Goal: Task Accomplishment & Management: Complete application form

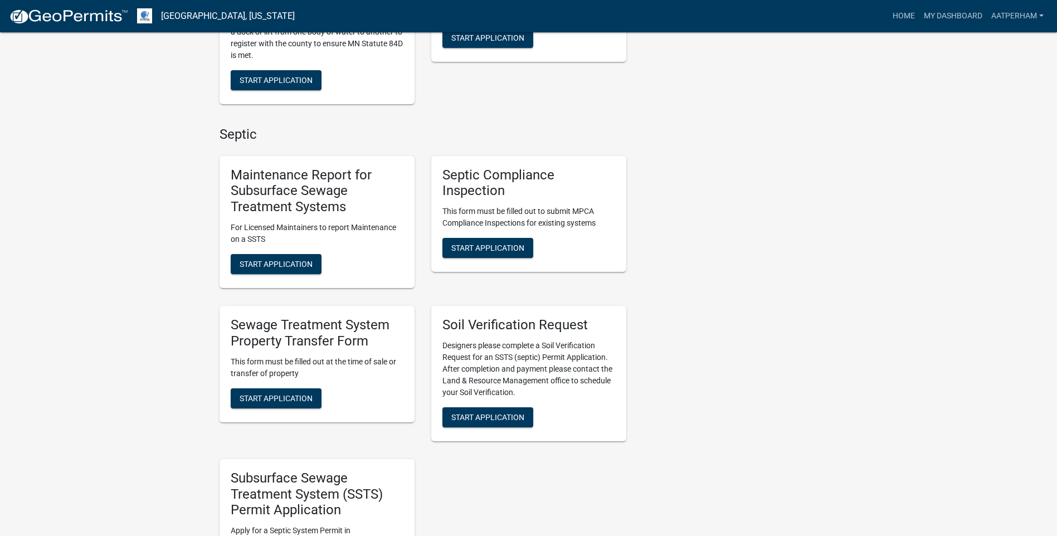
scroll to position [501, 0]
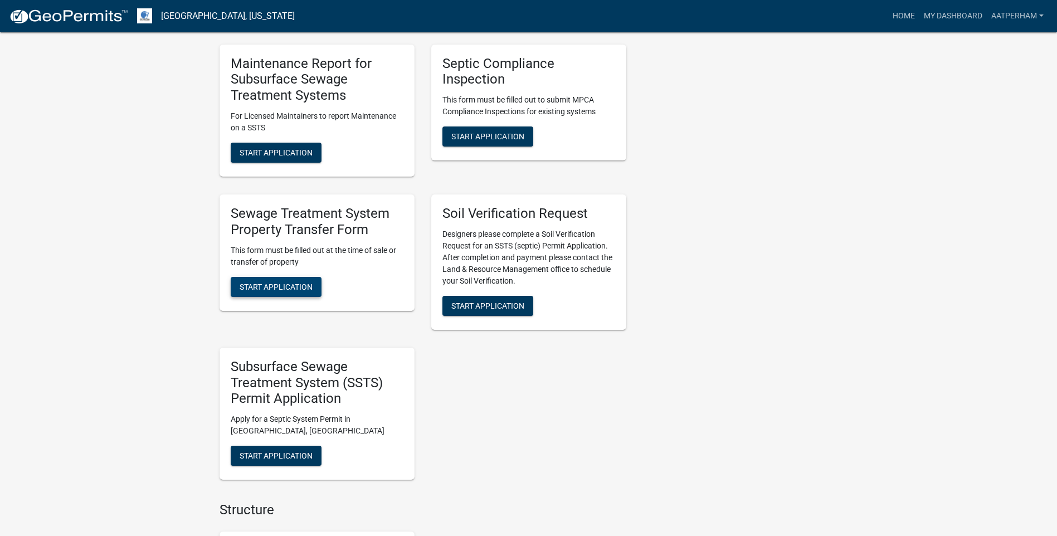
click at [284, 286] on span "Start Application" at bounding box center [276, 286] width 73 height 9
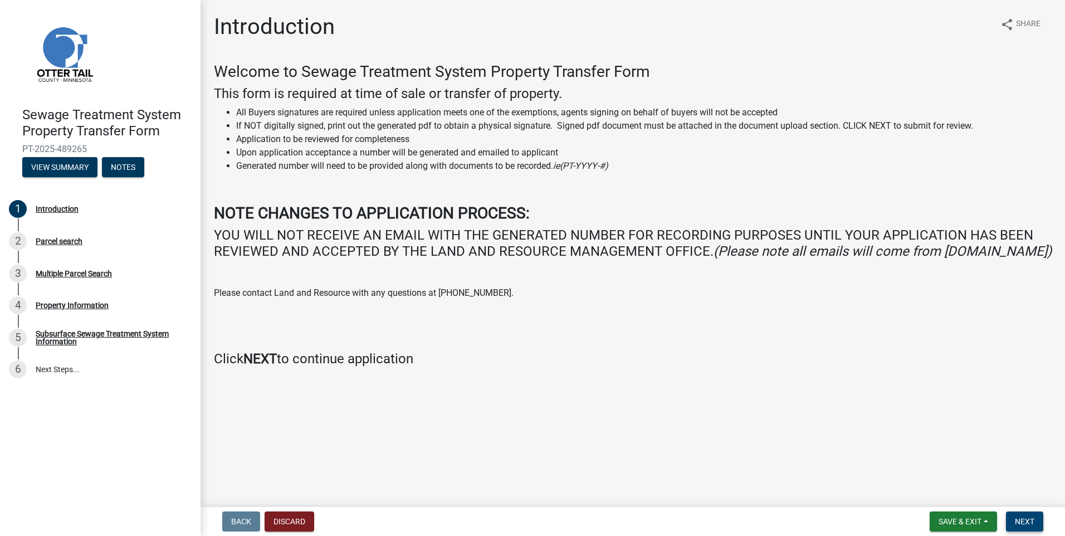
click at [1023, 520] on span "Next" at bounding box center [1024, 521] width 19 height 9
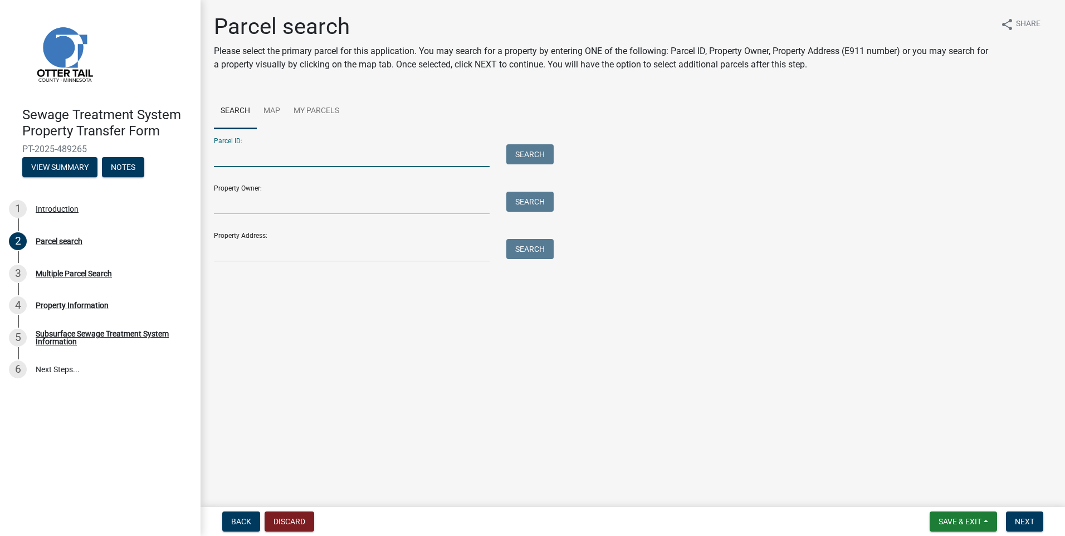
click at [223, 154] on input "Parcel ID:" at bounding box center [352, 155] width 276 height 23
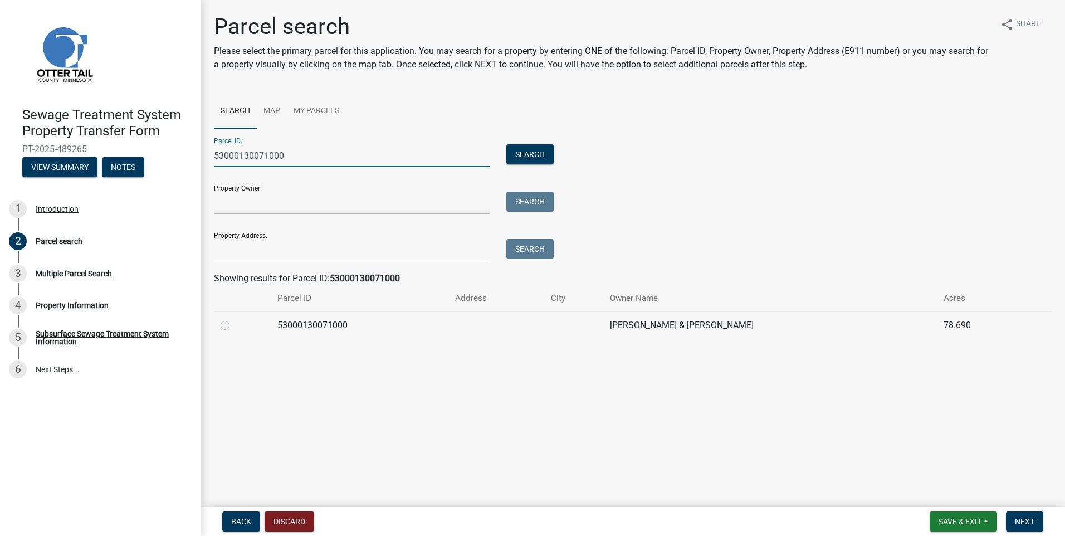
type input "53000130071000"
click at [234, 319] on label at bounding box center [234, 319] width 0 height 0
click at [234, 326] on input "radio" at bounding box center [237, 322] width 7 height 7
radio input "true"
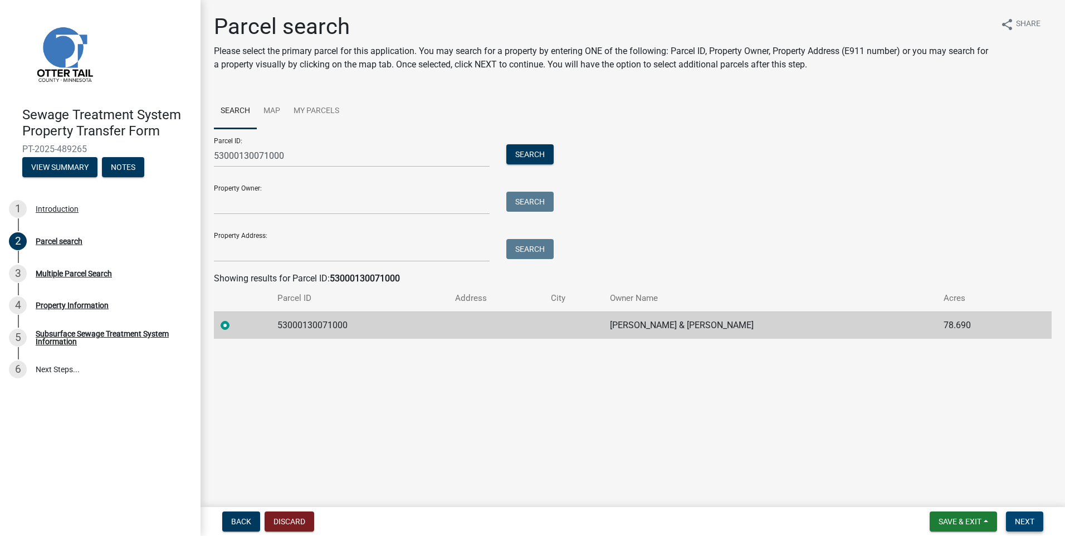
click at [1021, 519] on span "Next" at bounding box center [1024, 521] width 19 height 9
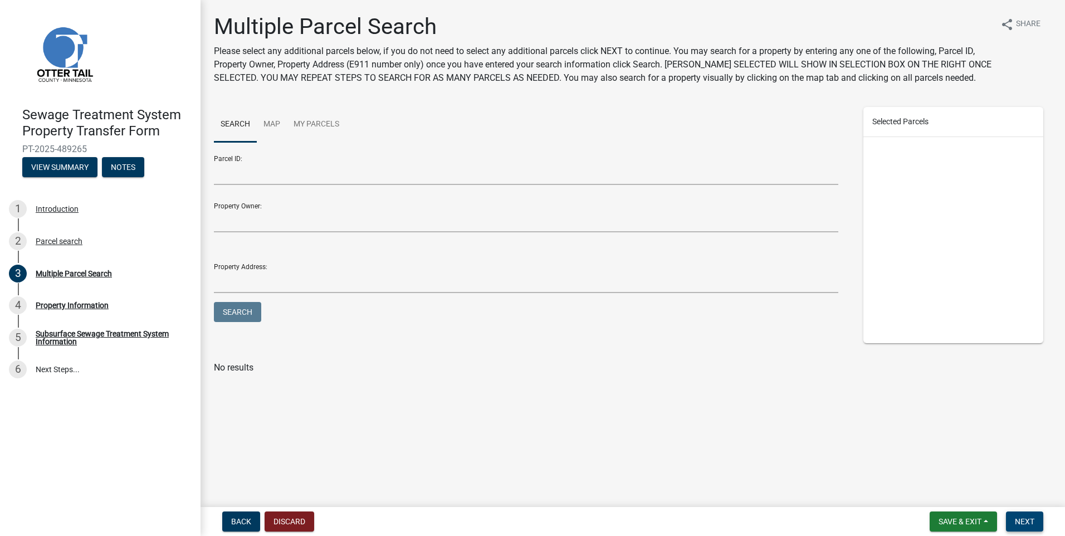
click at [1026, 518] on span "Next" at bounding box center [1024, 521] width 19 height 9
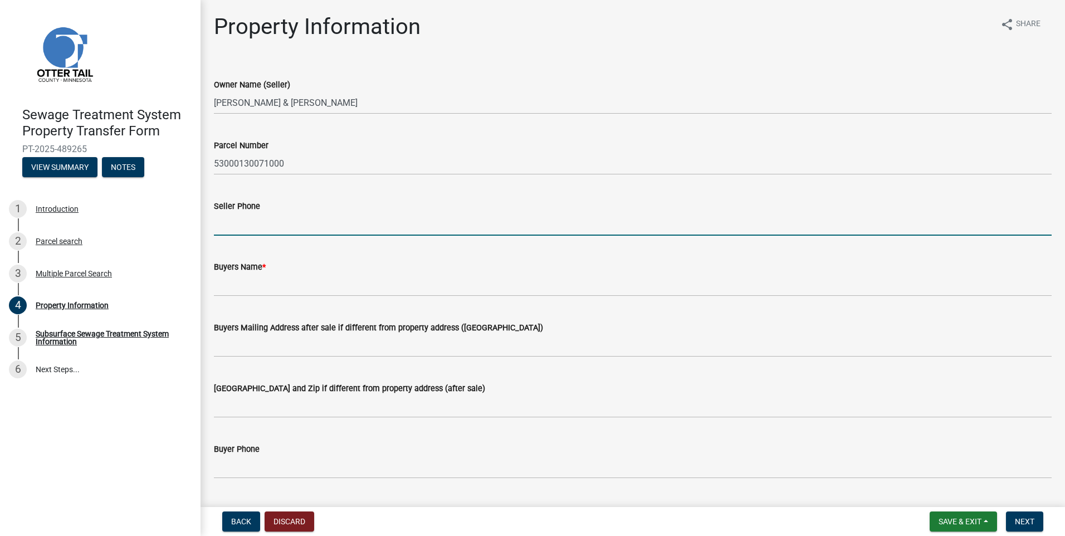
click at [269, 223] on input "Seller Phone" at bounding box center [633, 224] width 838 height 23
type input "2"
click at [262, 228] on input "Seller Phone" at bounding box center [633, 224] width 838 height 23
type input "[PHONE_NUMBER]"
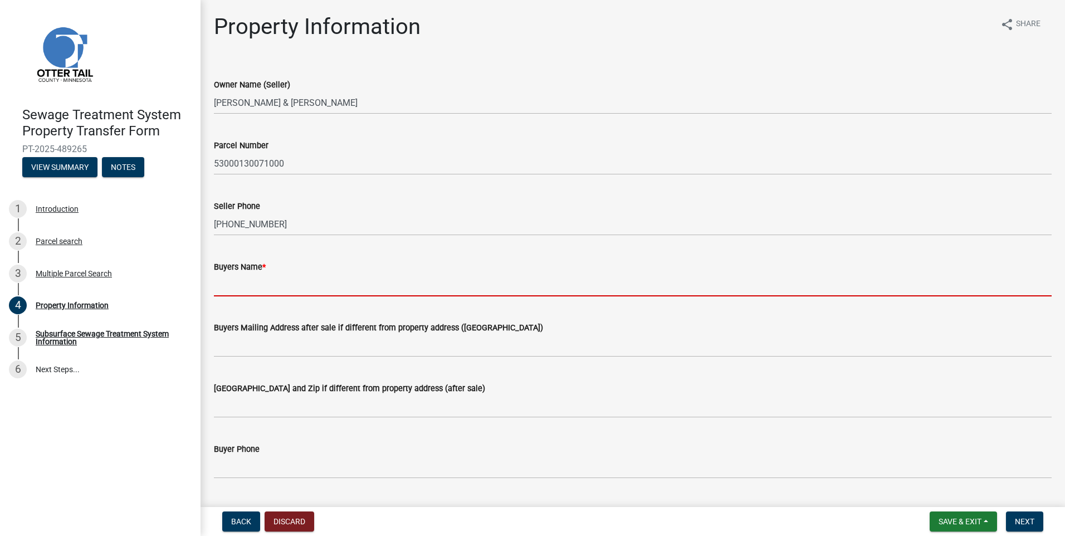
click at [245, 280] on input "Buyers Name *" at bounding box center [633, 285] width 838 height 23
click at [347, 288] on input "Buyers Name *" at bounding box center [633, 285] width 838 height 23
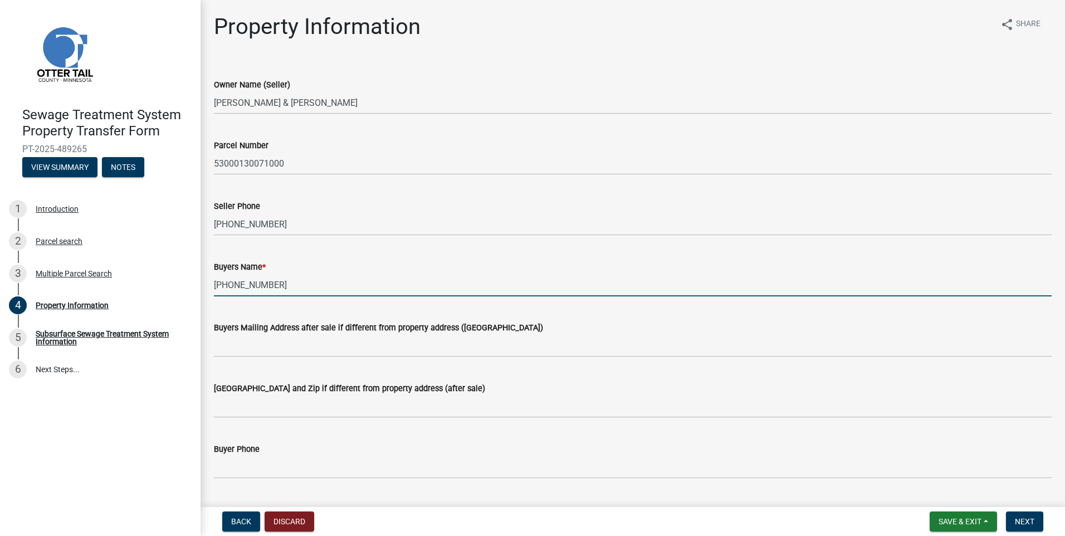
type input "[PHONE_NUMBER]"
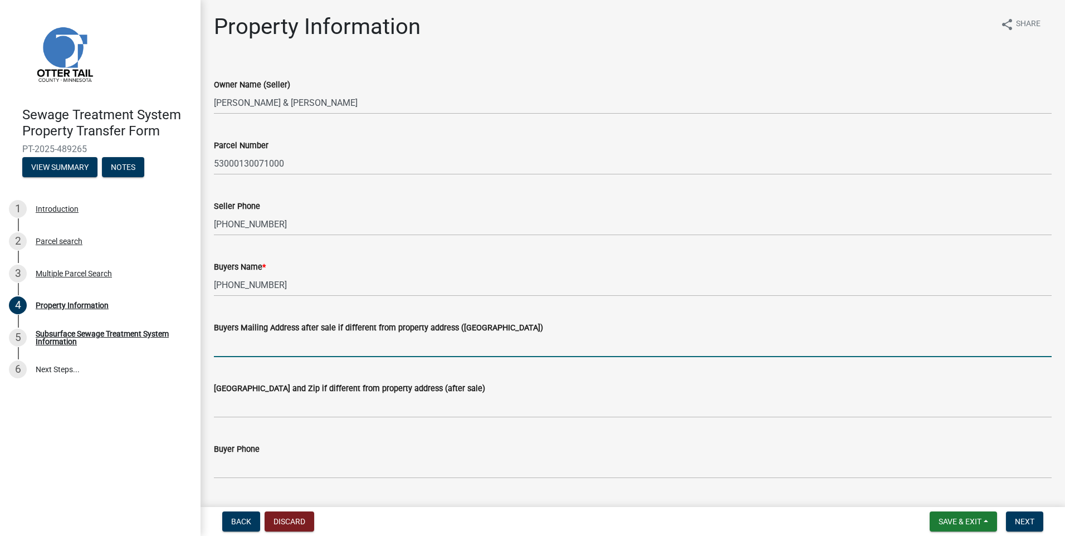
click at [242, 347] on input "Buyers Mailing Address after sale if different from property address ([GEOGRAPH…" at bounding box center [633, 345] width 838 height 23
click at [221, 342] on input "Buyers Mailing Address after sale if different from property address ([GEOGRAPH…" at bounding box center [633, 345] width 838 height 23
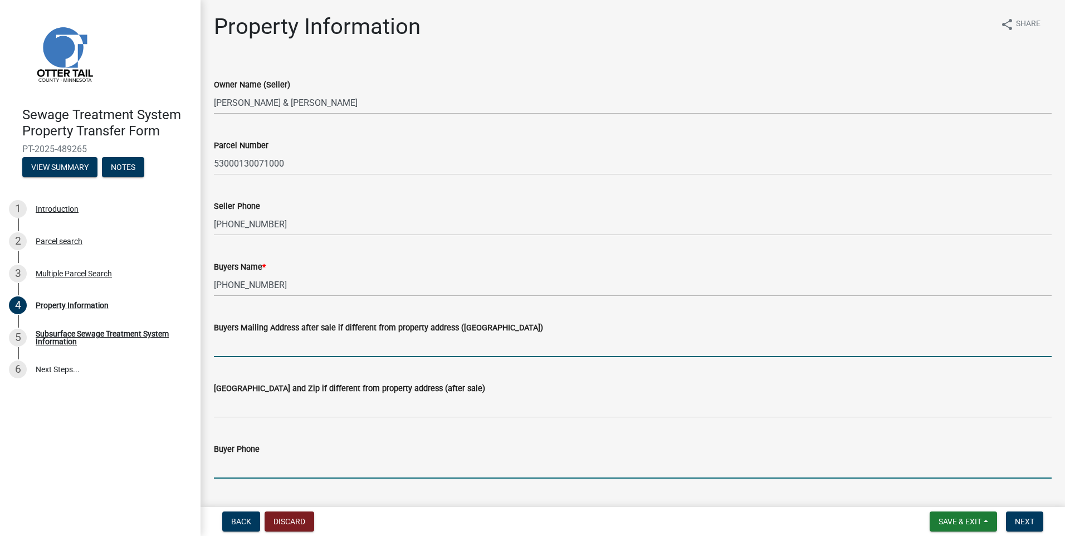
click at [226, 465] on input "Buyer Phone" at bounding box center [633, 467] width 838 height 23
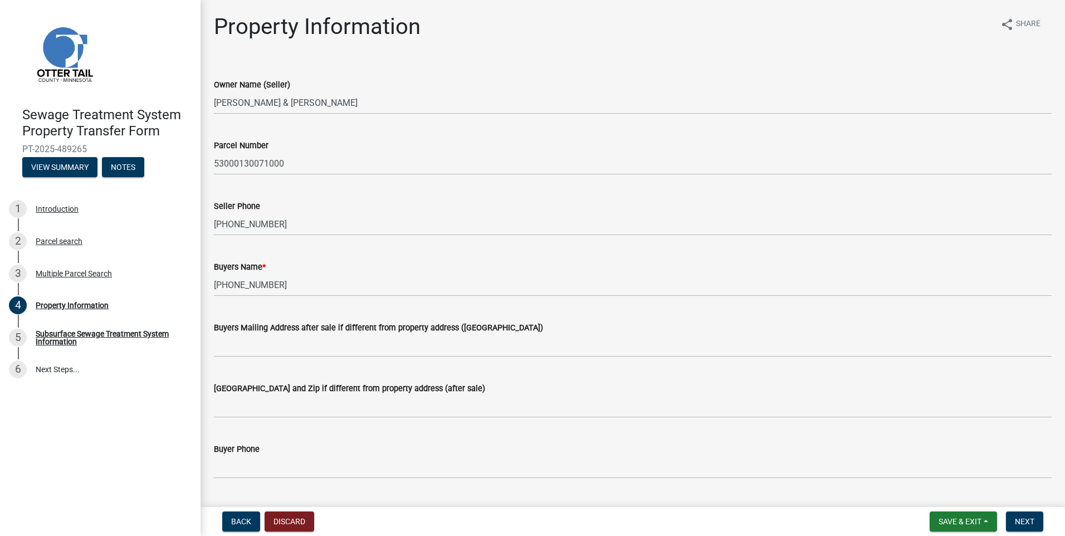
scroll to position [167, 0]
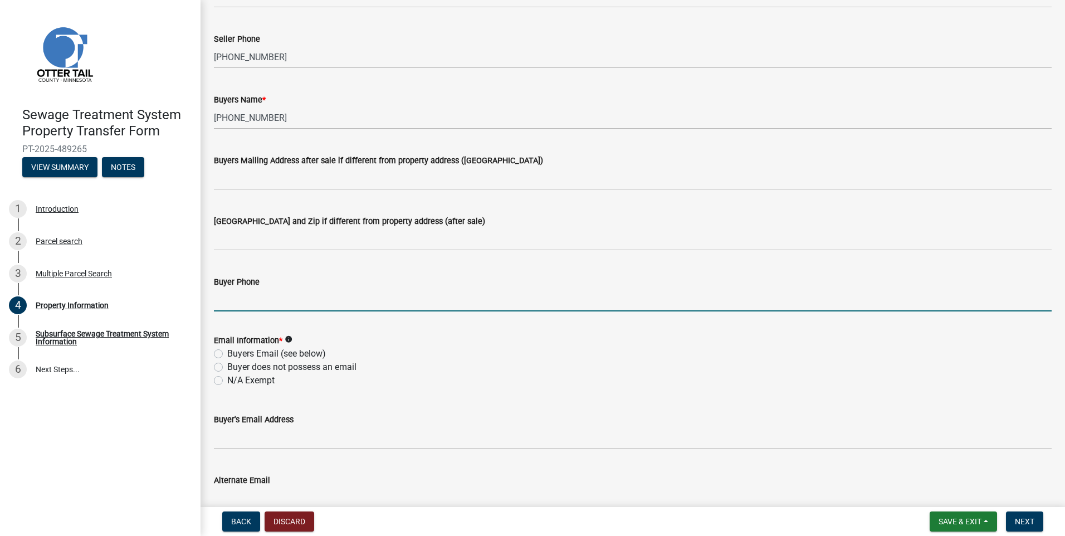
click at [247, 297] on input "Buyer Phone" at bounding box center [633, 300] width 838 height 23
type input "[PHONE_NUMBER]"
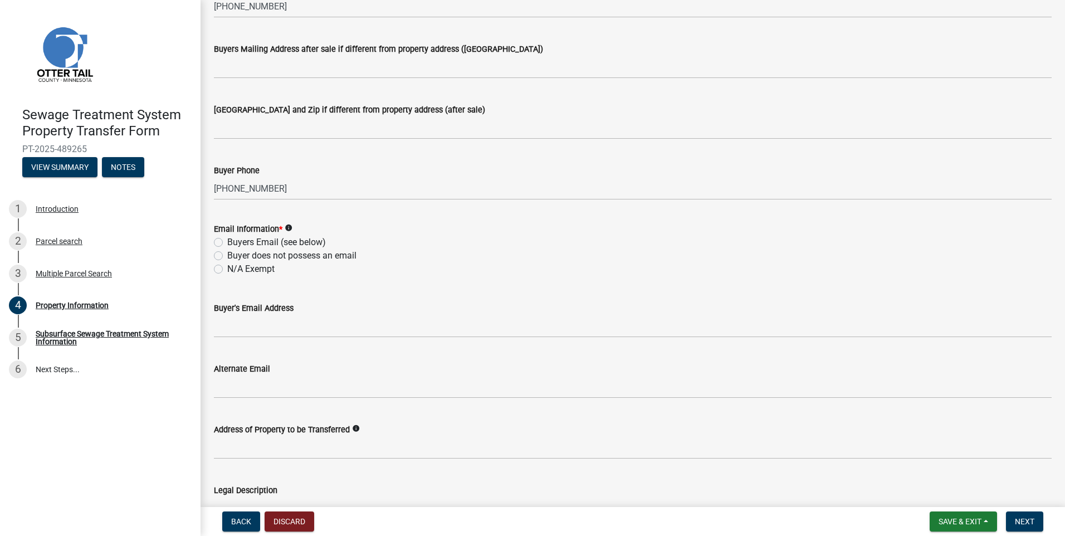
scroll to position [334, 0]
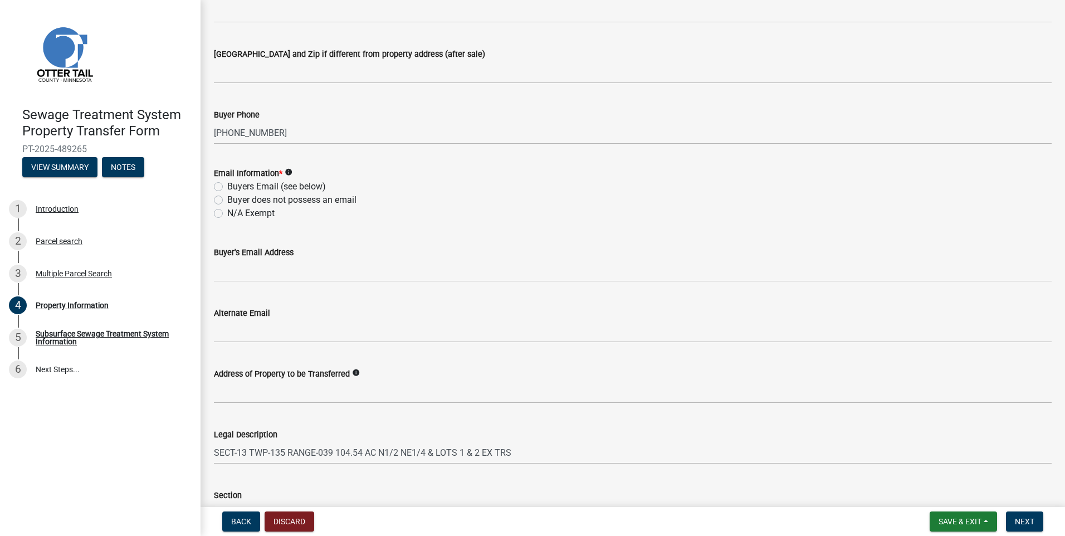
click at [227, 187] on label "Buyers Email (see below)" at bounding box center [276, 186] width 99 height 13
click at [227, 187] on input "Buyers Email (see below)" at bounding box center [230, 183] width 7 height 7
radio input "true"
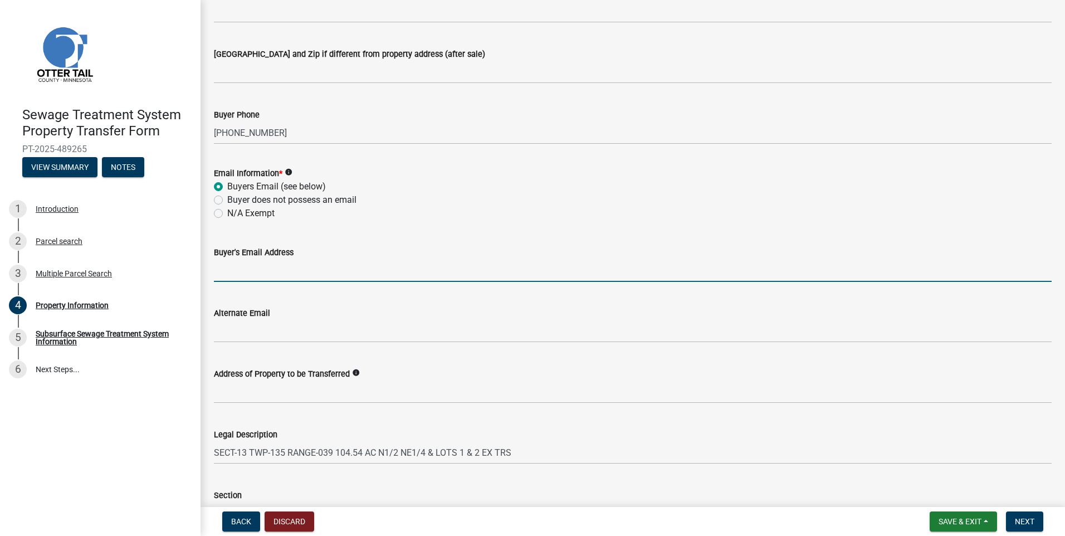
click at [261, 269] on input "Buyer's Email Address" at bounding box center [633, 270] width 838 height 23
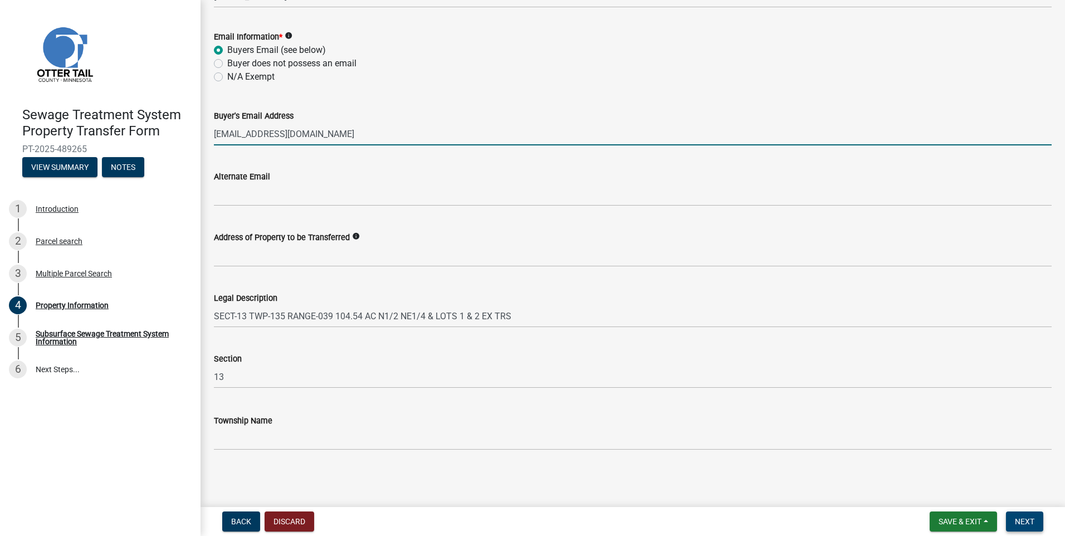
type input "[EMAIL_ADDRESS][DOMAIN_NAME]"
click at [1022, 513] on button "Next" at bounding box center [1024, 521] width 37 height 20
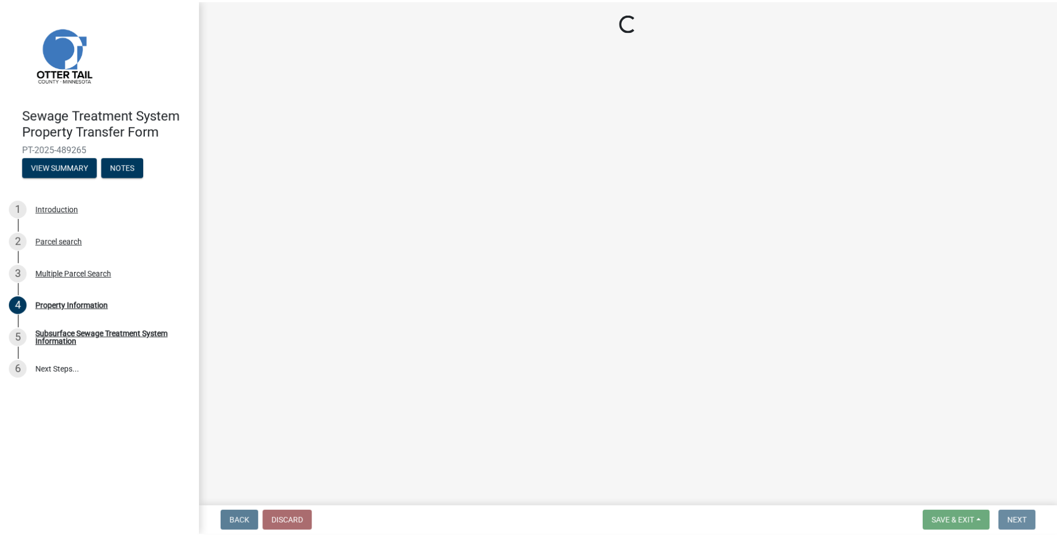
scroll to position [0, 0]
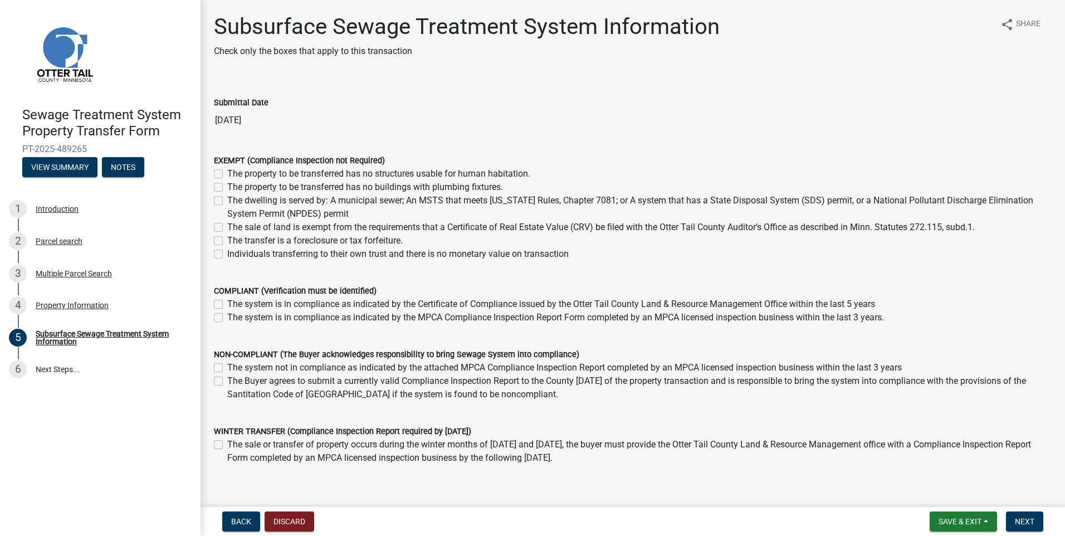
click at [227, 172] on label "The property to be transferred has no structures usable for human habitation." at bounding box center [378, 173] width 303 height 13
click at [227, 172] on input "The property to be transferred has no structures usable for human habitation." at bounding box center [230, 170] width 7 height 7
checkbox input "true"
checkbox input "false"
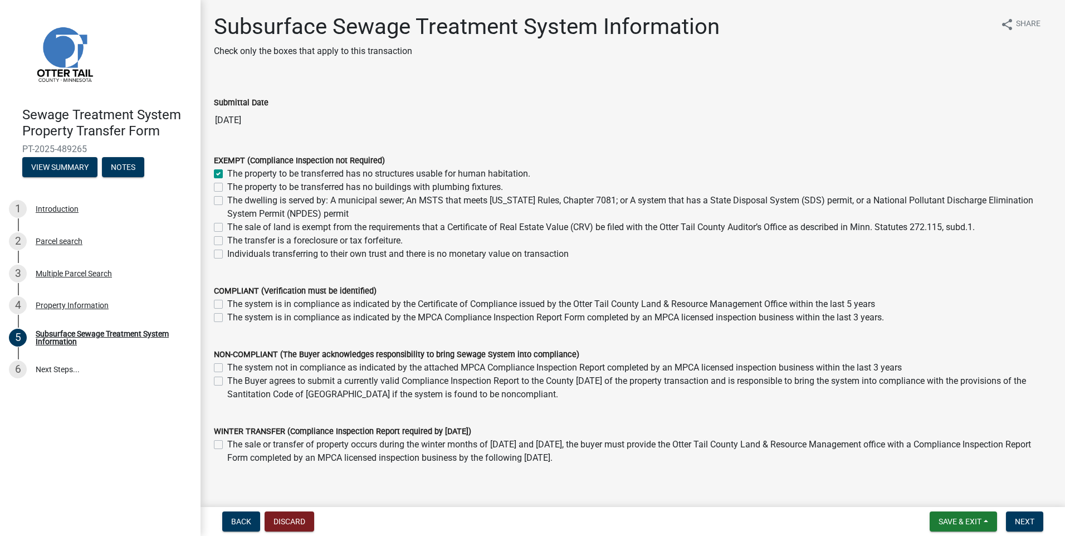
checkbox input "false"
click at [1031, 526] on span "Next" at bounding box center [1024, 521] width 19 height 9
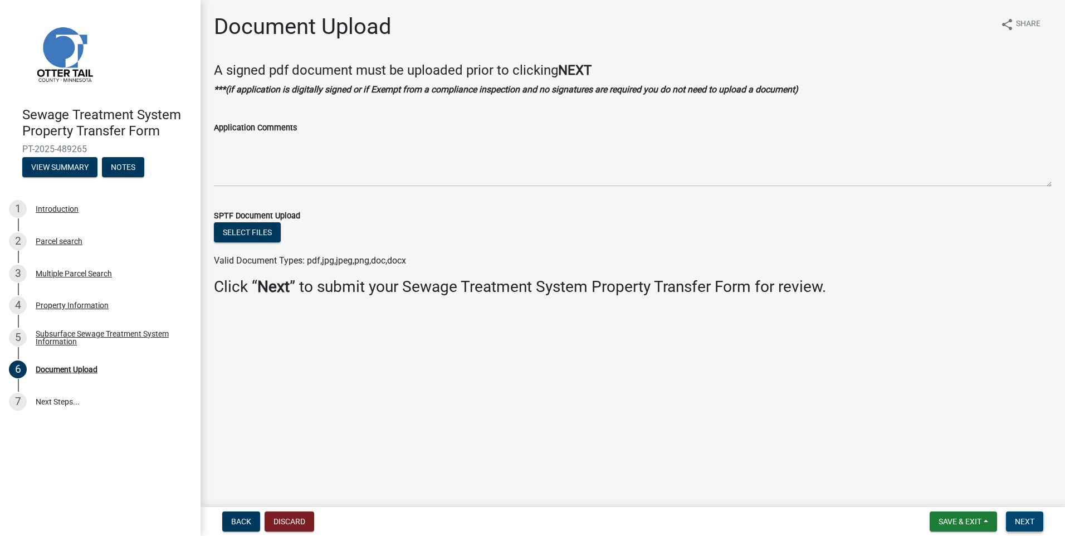
click at [1021, 517] on span "Next" at bounding box center [1024, 521] width 19 height 9
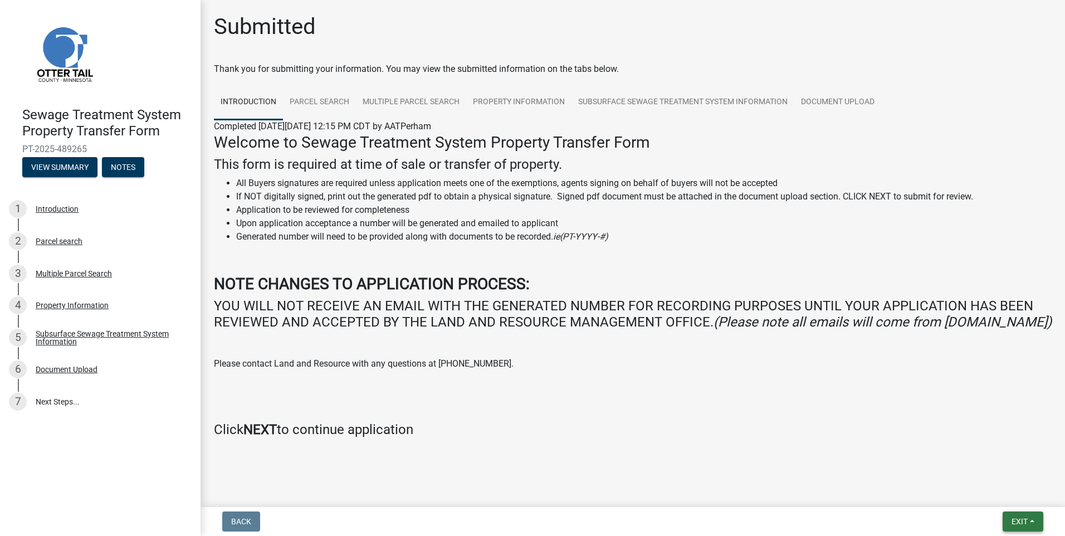
click at [1028, 526] on button "Exit" at bounding box center [1023, 521] width 41 height 20
click at [982, 492] on button "Save & Exit" at bounding box center [998, 492] width 89 height 27
